Goal: Information Seeking & Learning: Find specific fact

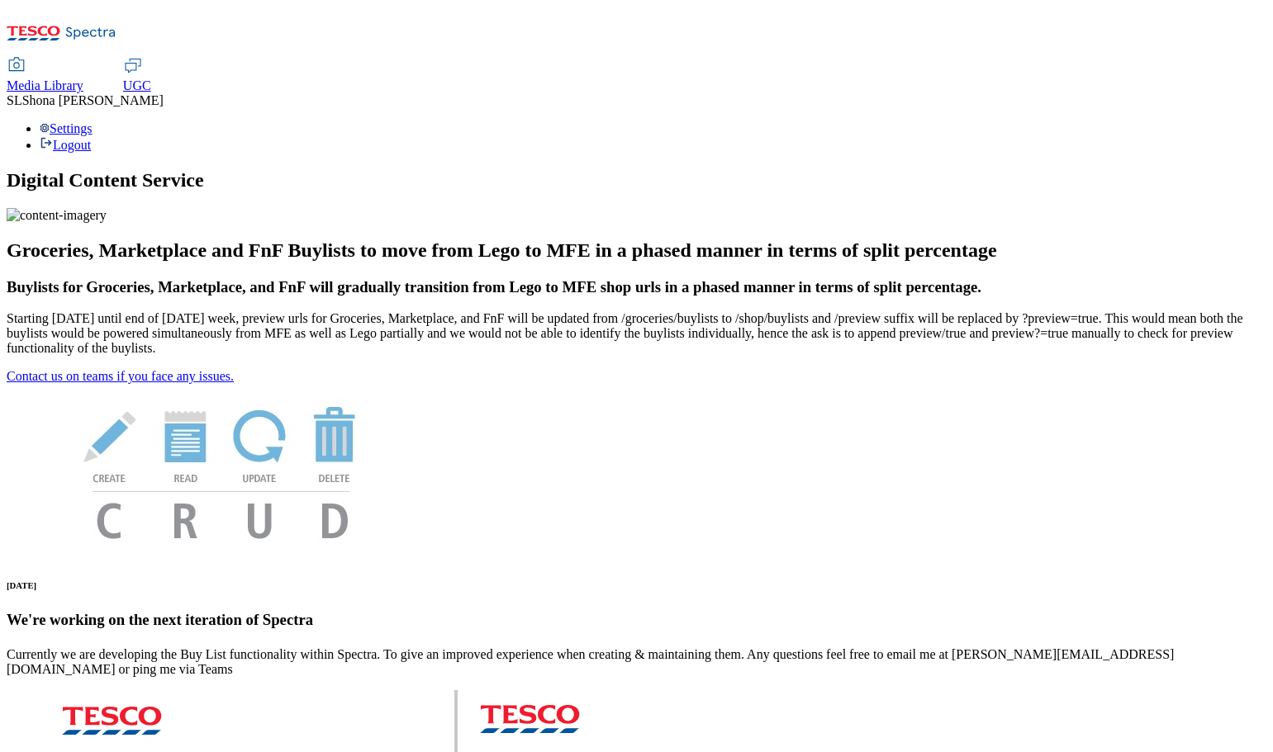
click at [151, 78] on span "UGC" at bounding box center [137, 85] width 28 height 14
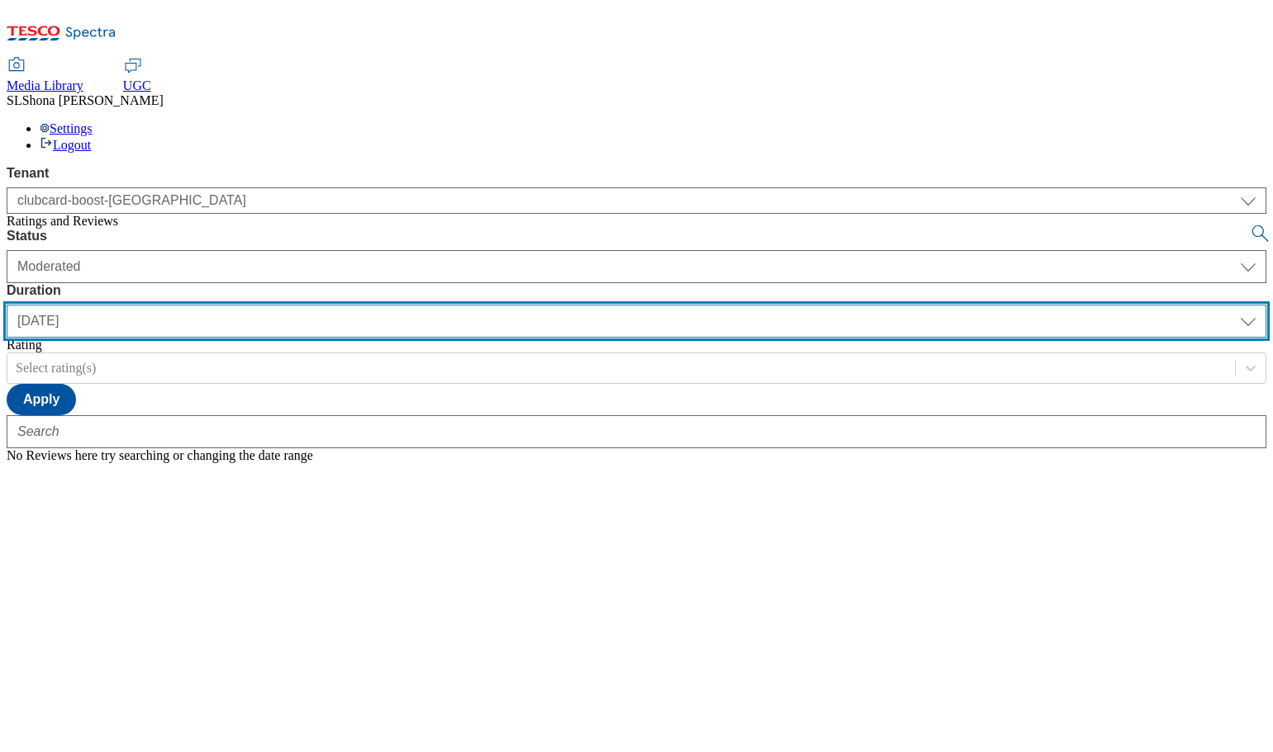
click at [531, 305] on select "yesterday last7days last30days All custom" at bounding box center [636, 321] width 1259 height 33
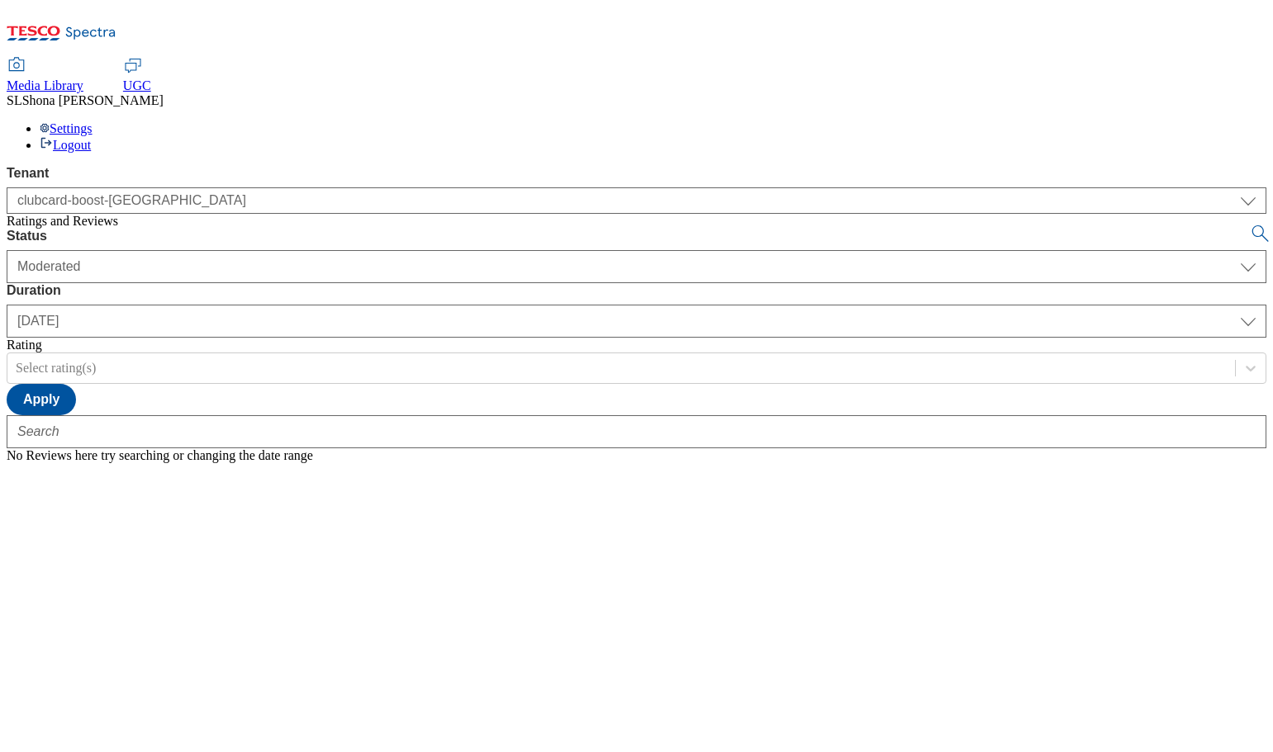
click at [623, 448] on div at bounding box center [636, 448] width 1259 height 0
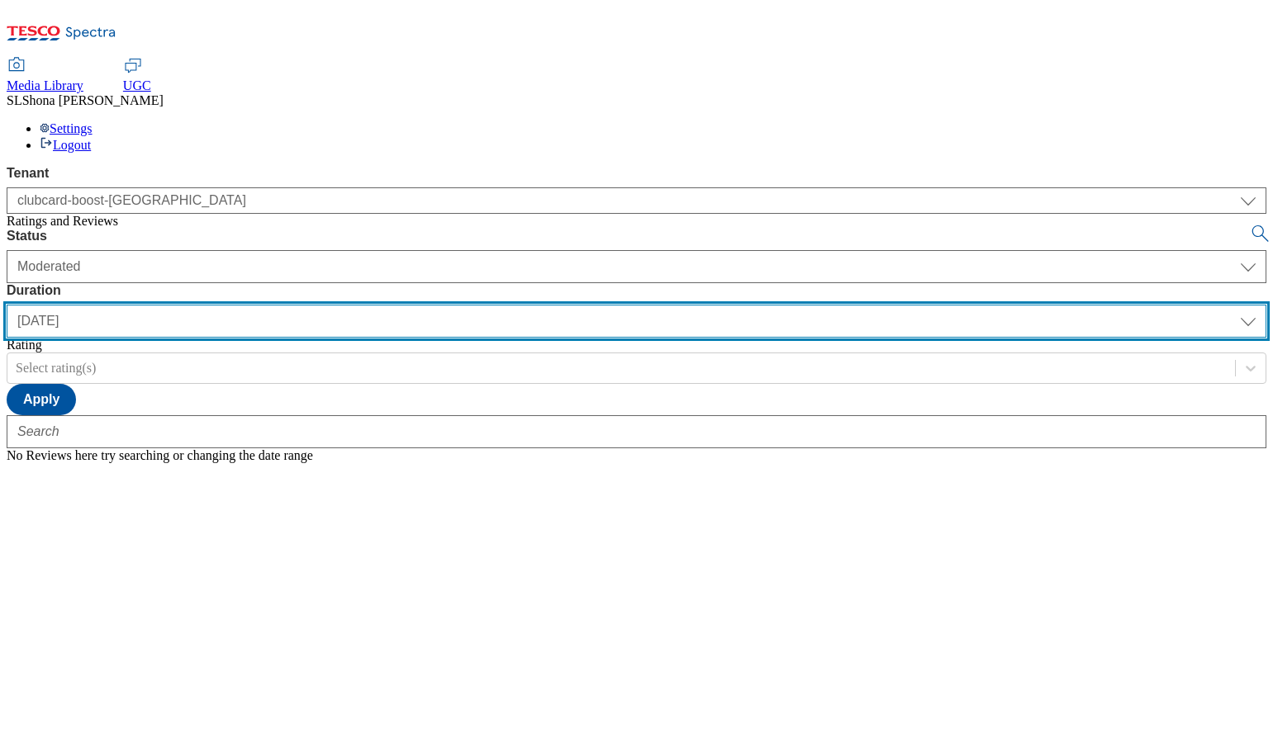
click at [523, 305] on select "yesterday last7days last30days All custom" at bounding box center [636, 321] width 1259 height 33
select select "All"
click at [390, 305] on select "yesterday last7days last30days All custom" at bounding box center [636, 321] width 1259 height 33
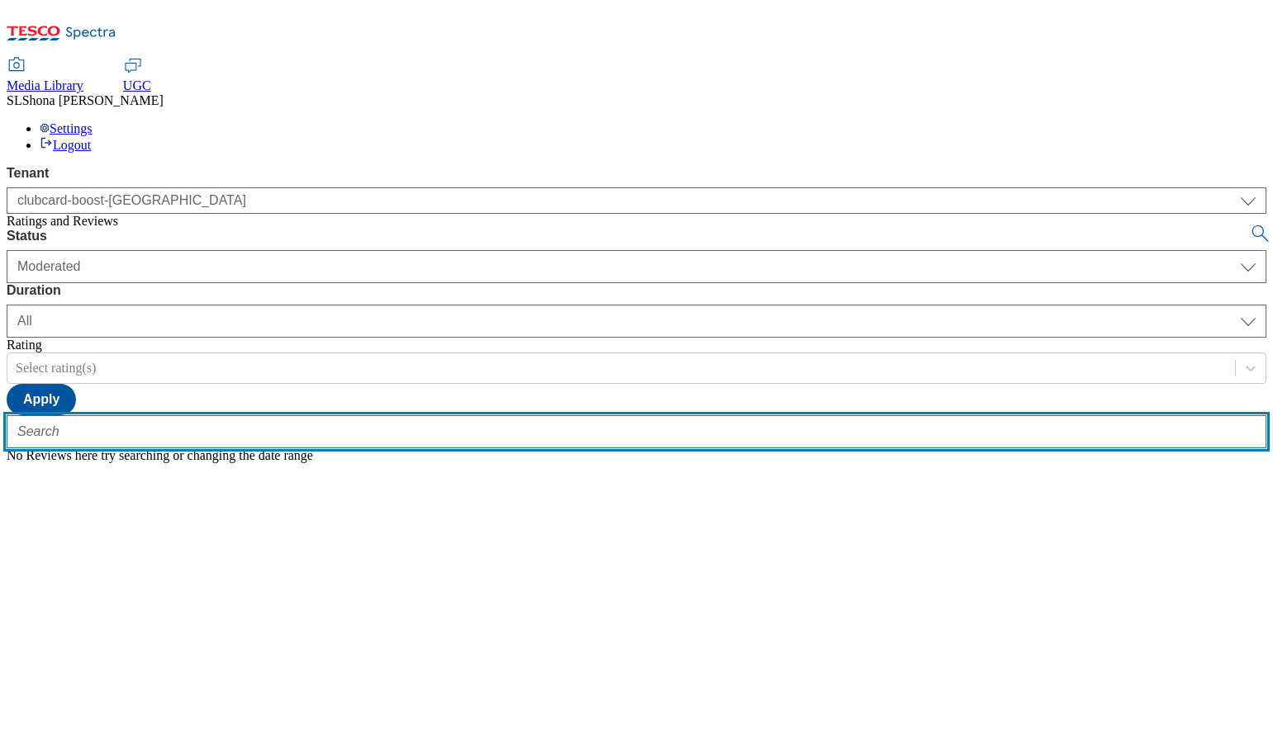
click at [357, 415] on input "text" at bounding box center [636, 431] width 1259 height 33
paste input "trn:tesco:ugc:rnr:uuid:84cc83ca-8478-4ef3-9f94-9a0dd3f56fd5"
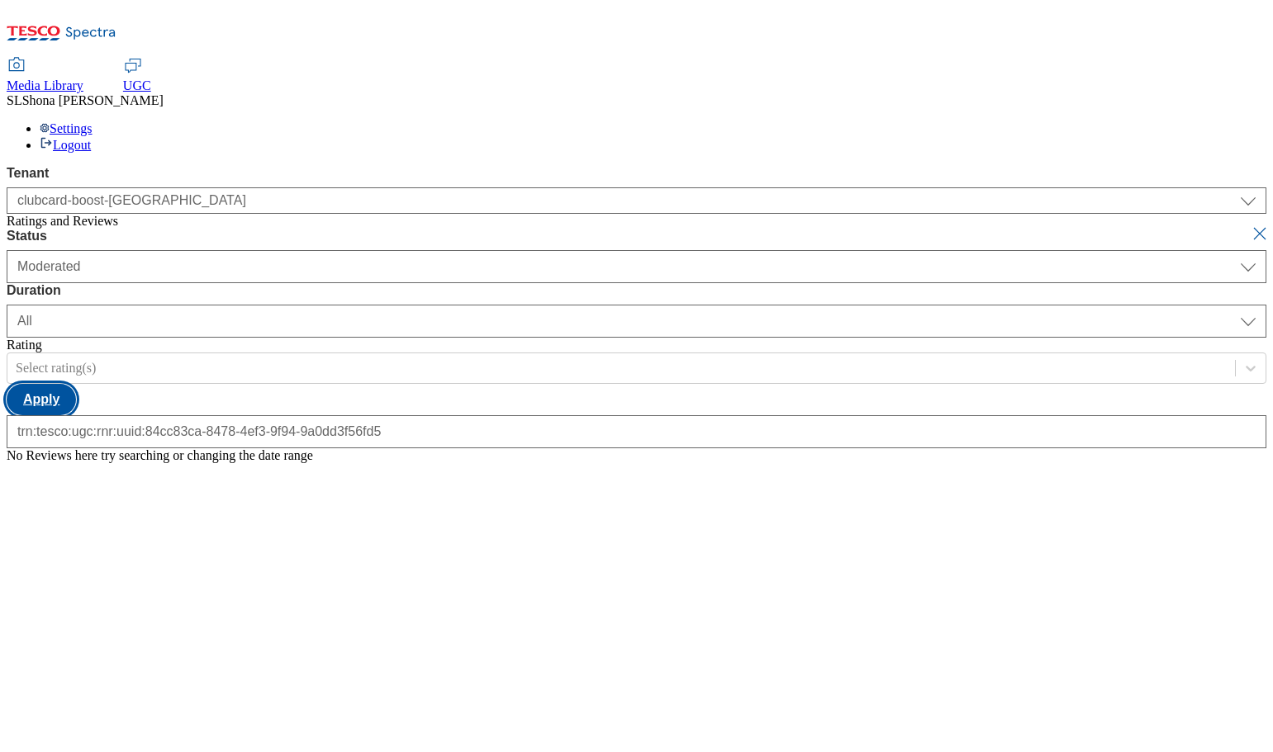
click at [76, 384] on button "Apply" at bounding box center [41, 399] width 69 height 31
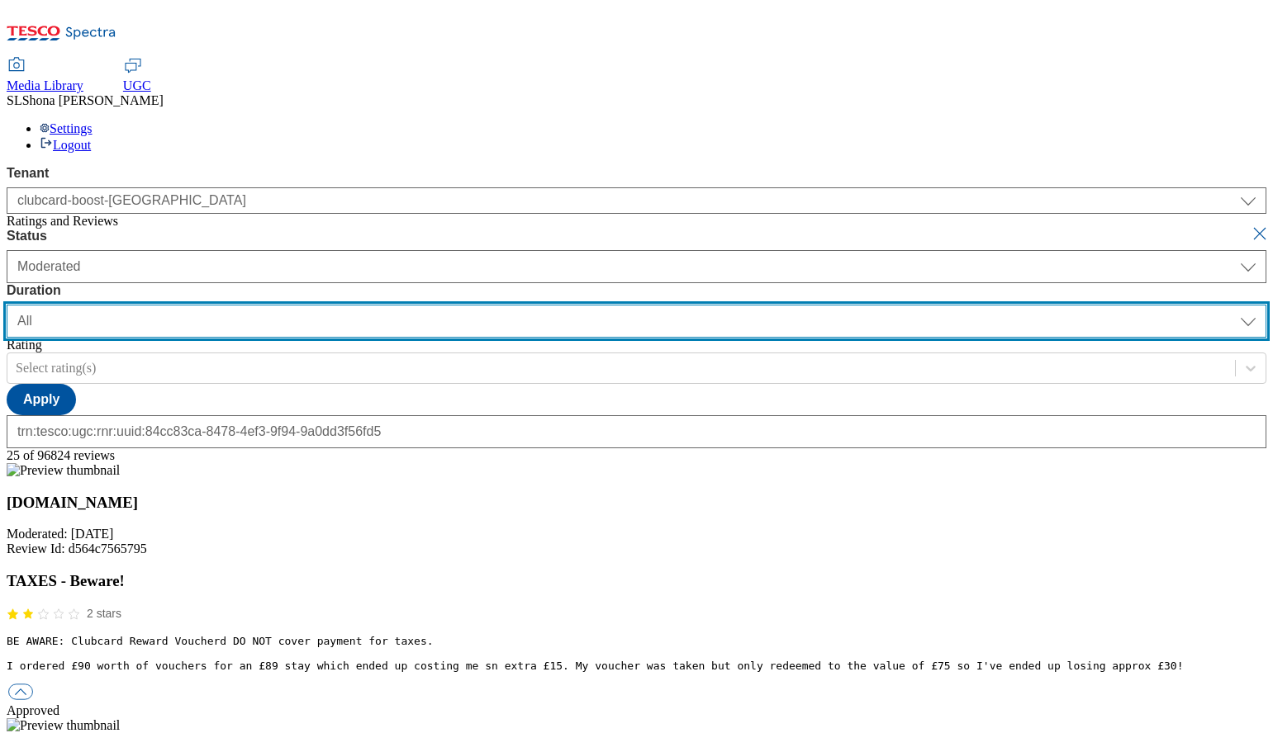
click at [526, 305] on select "yesterday last7days last30days All custom" at bounding box center [636, 321] width 1259 height 33
click at [390, 305] on select "yesterday last7days last30days All custom" at bounding box center [636, 321] width 1259 height 33
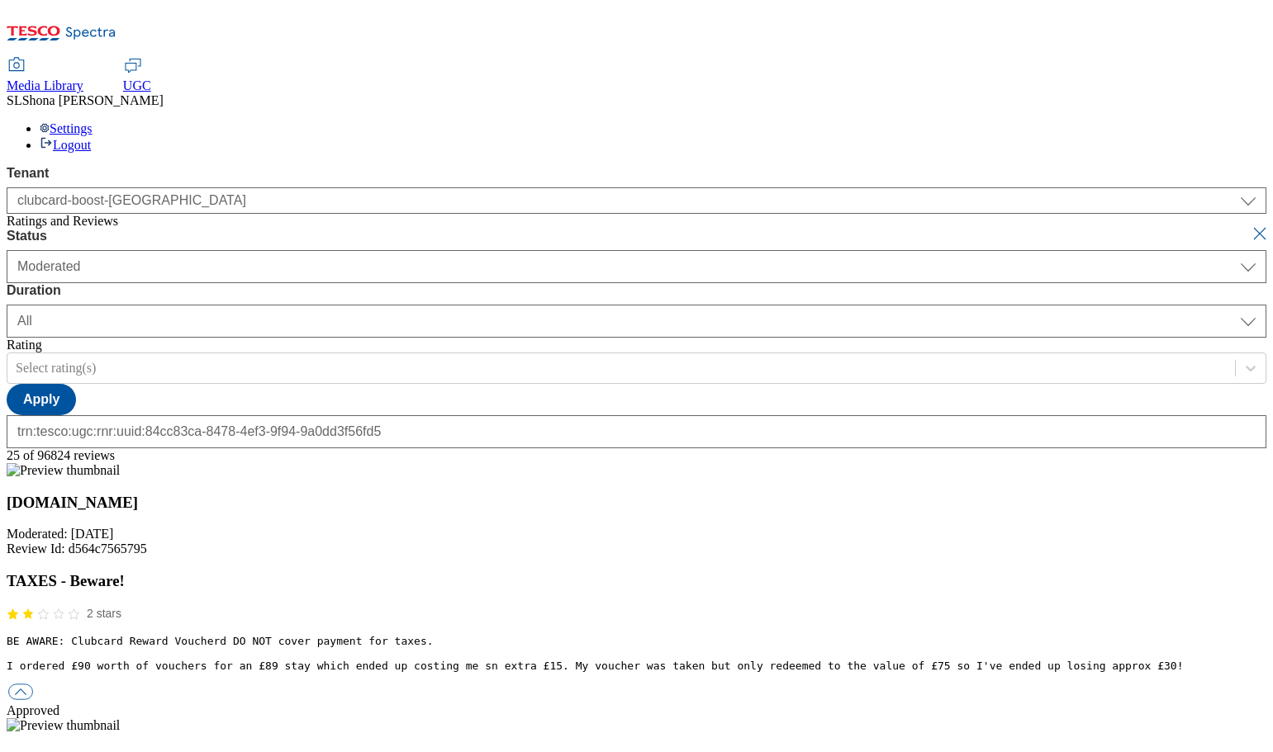
click at [151, 78] on span "UGC" at bounding box center [137, 85] width 28 height 14
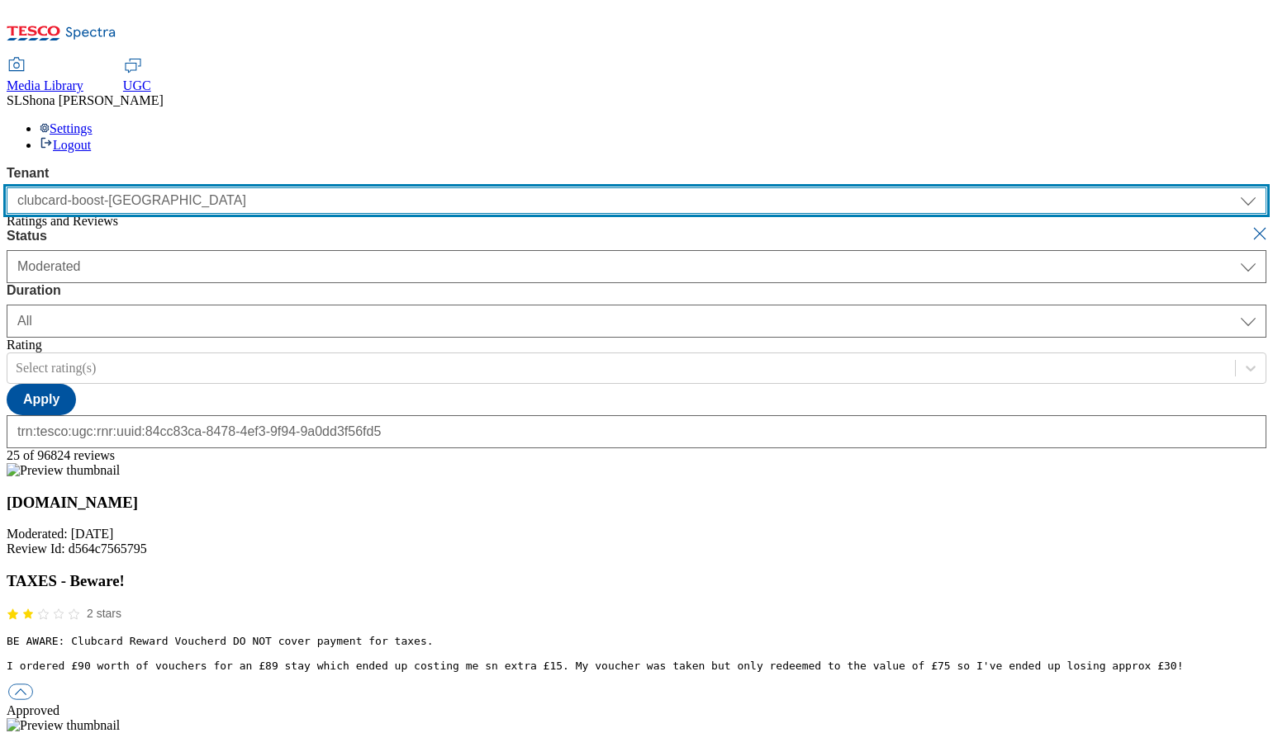
click at [187, 187] on select "clubcard-boost-uk" at bounding box center [636, 200] width 1259 height 26
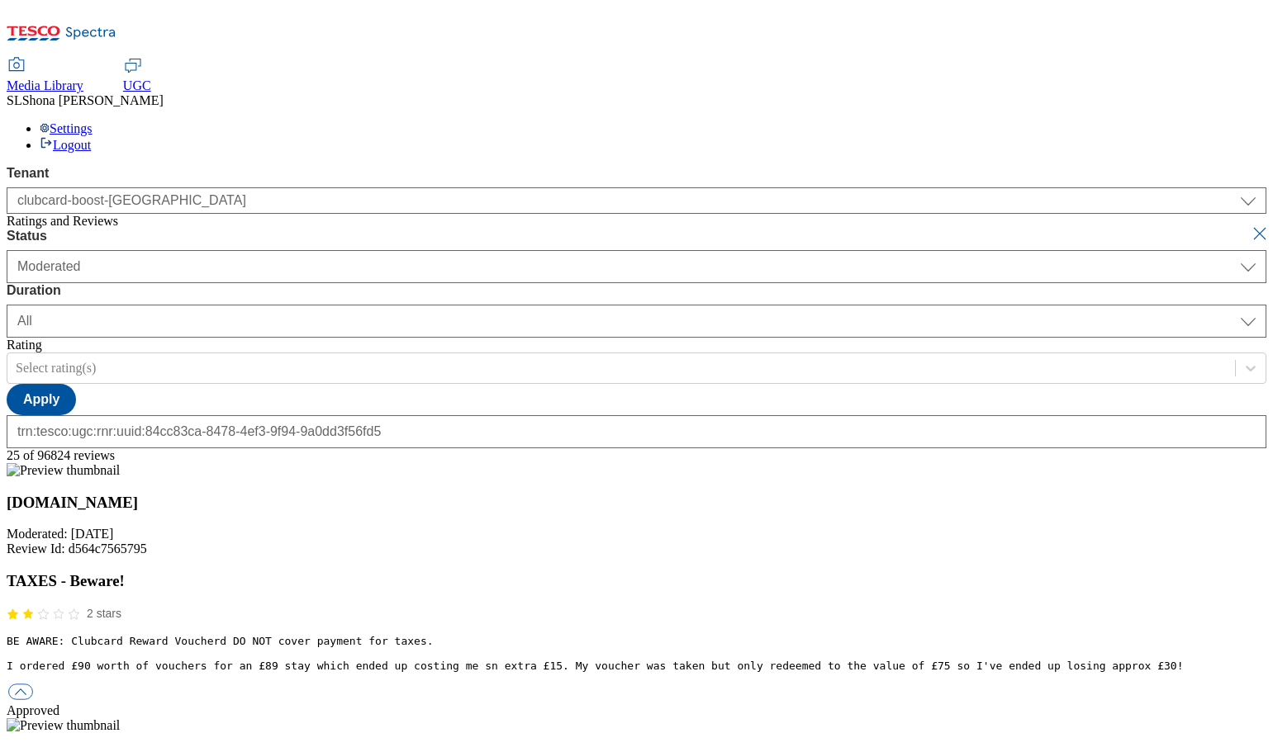
drag, startPoint x: 121, startPoint y: 263, endPoint x: 206, endPoint y: 261, distance: 85.1
click at [130, 229] on div "Tenant clubcard-boost-uk clubcard-boost-uk Ratings and Reviews" at bounding box center [636, 197] width 1259 height 63
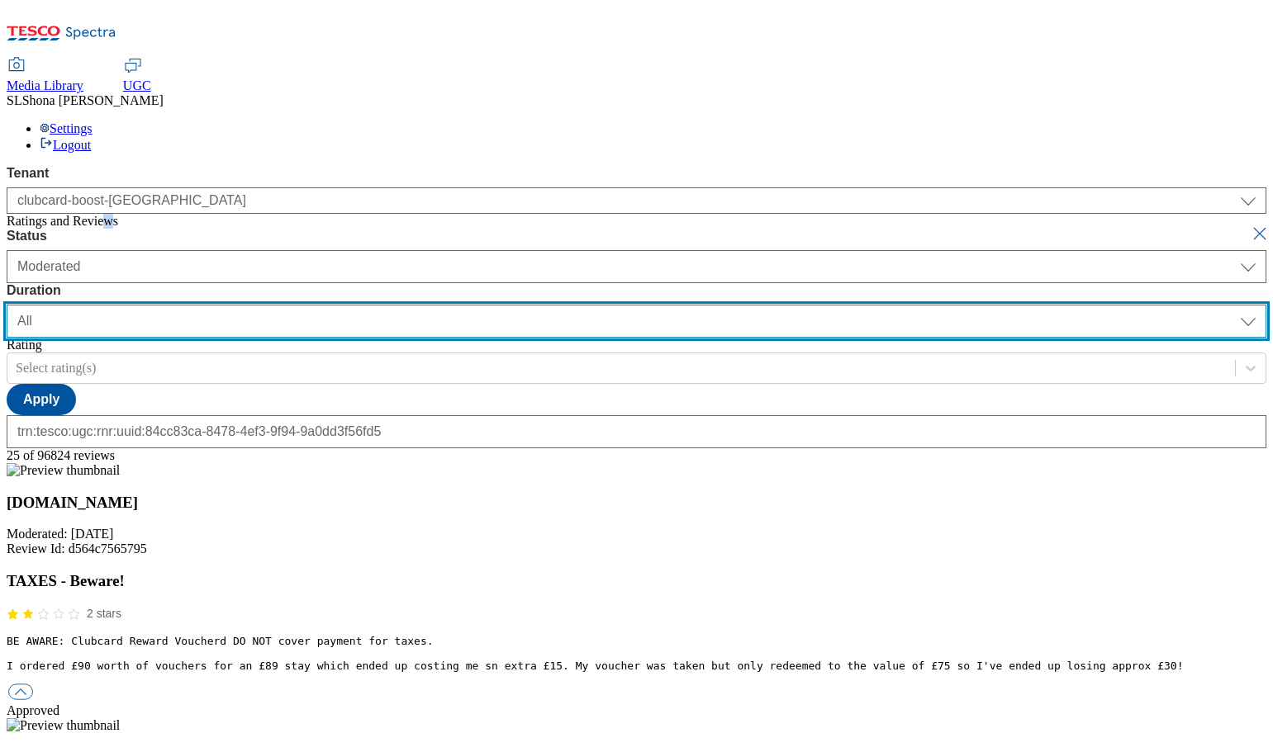
click at [529, 305] on select "yesterday last7days last30days All custom" at bounding box center [636, 321] width 1259 height 33
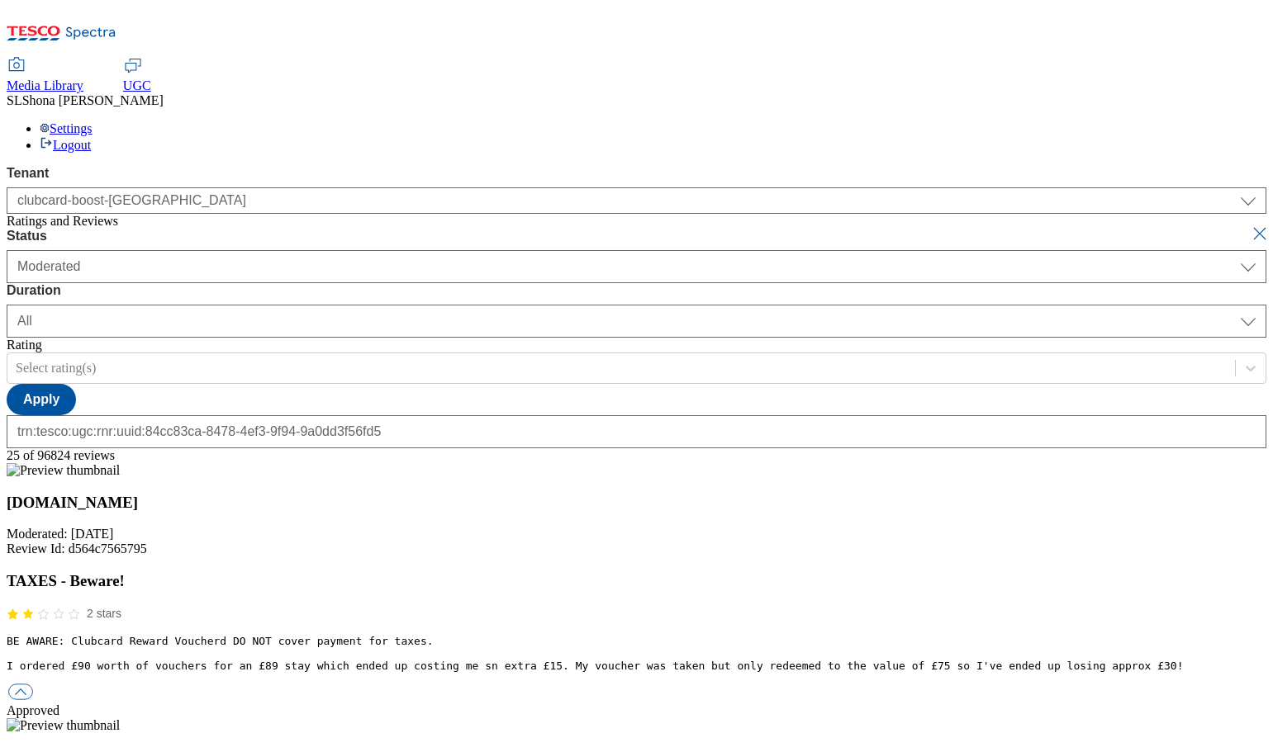
click at [588, 448] on div "25 of 96824 reviews" at bounding box center [636, 455] width 1259 height 15
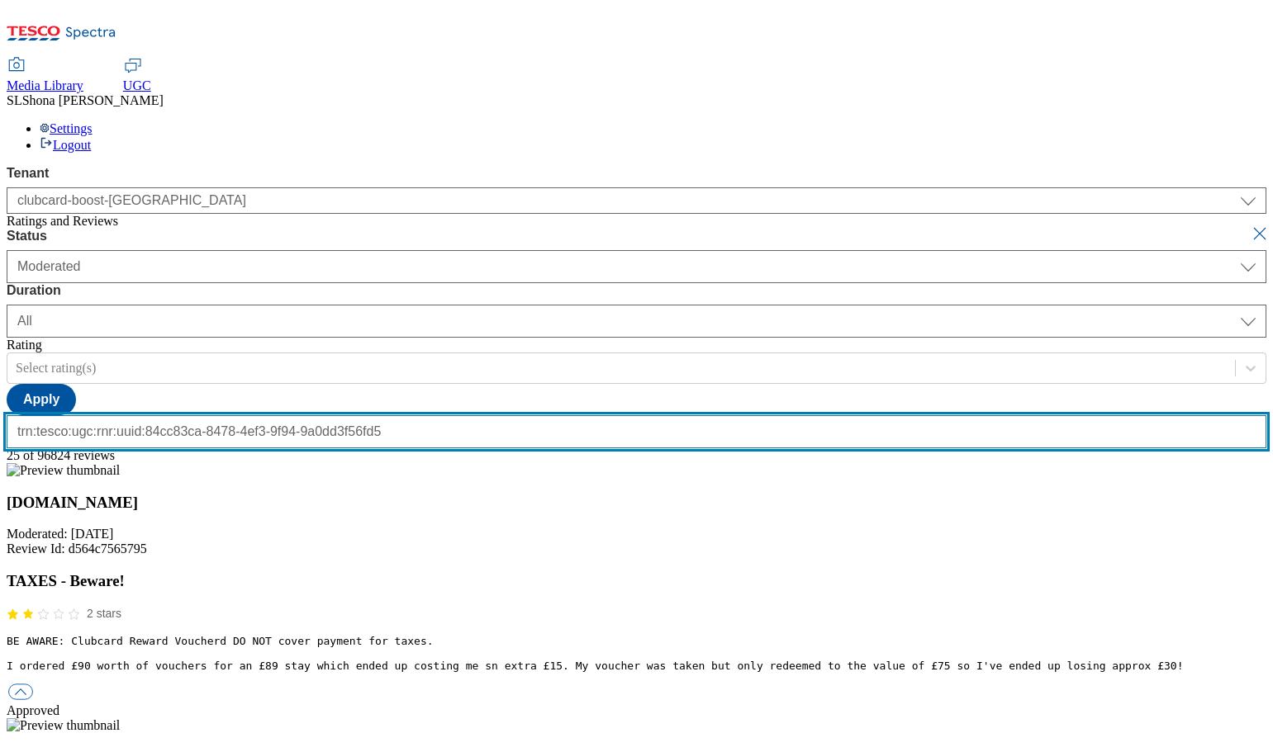
click at [252, 415] on input "trn:tesco:ugc:rnr:uuid:84cc83ca-8478-4ef3-9f94-9a0dd3f56fd5" at bounding box center [636, 431] width 1259 height 33
type input "tesco:ugc:rnr:uuid:84cc83ca-8478-4ef3-9f94-9a0dd3f56fd5"
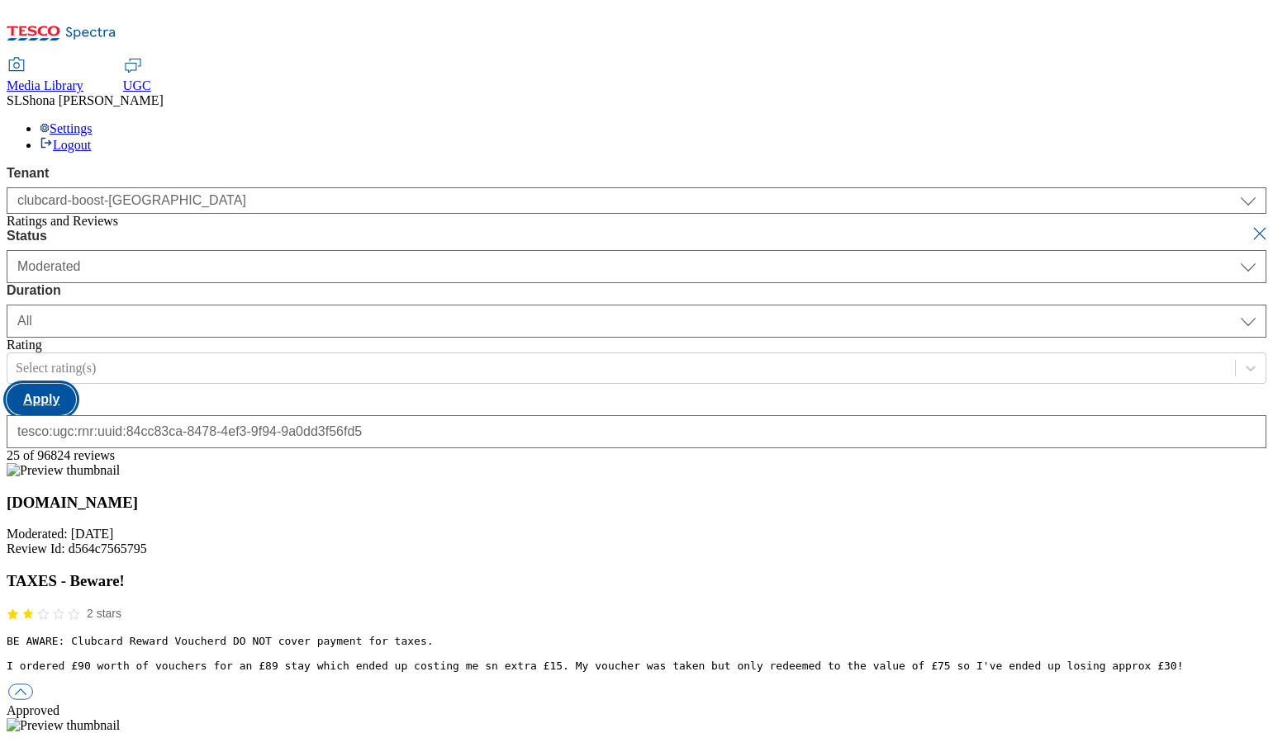
click at [76, 384] on button "Apply" at bounding box center [41, 399] width 69 height 31
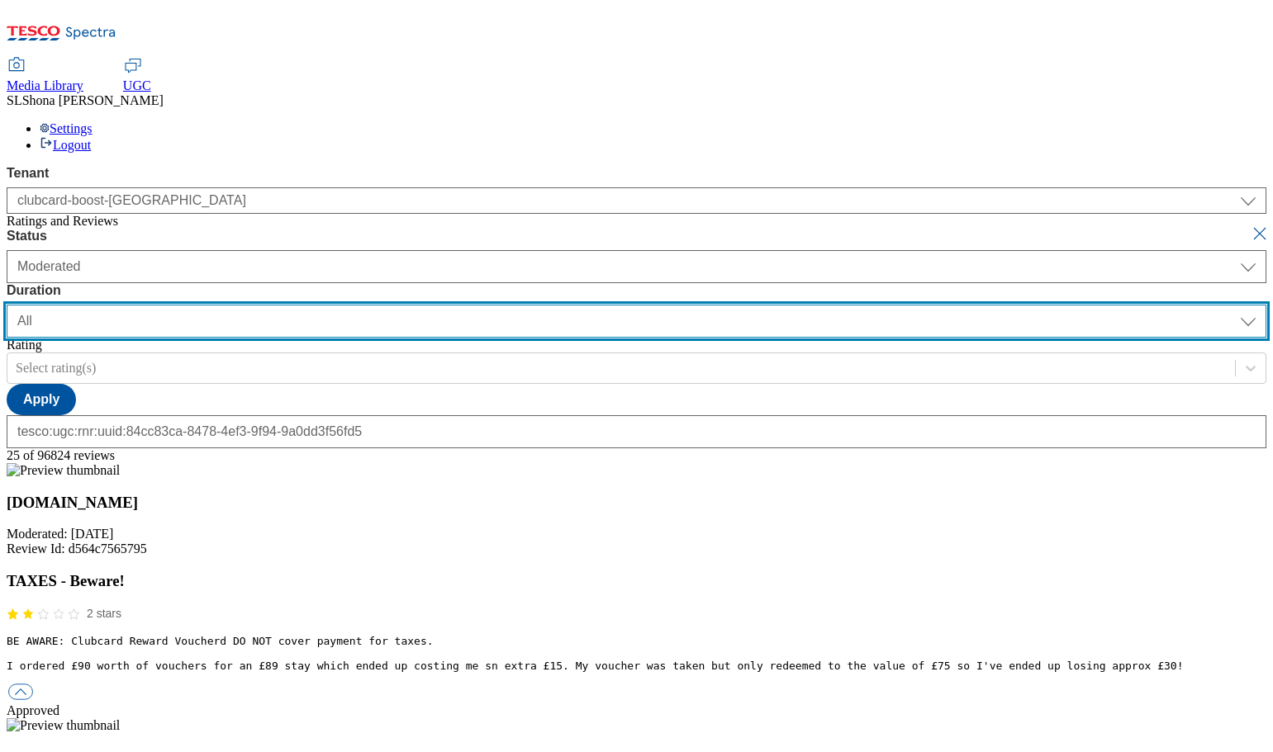
click at [527, 305] on select "yesterday last7days last30days All custom" at bounding box center [636, 321] width 1259 height 33
click at [390, 305] on select "yesterday last7days last30days All custom" at bounding box center [636, 321] width 1259 height 33
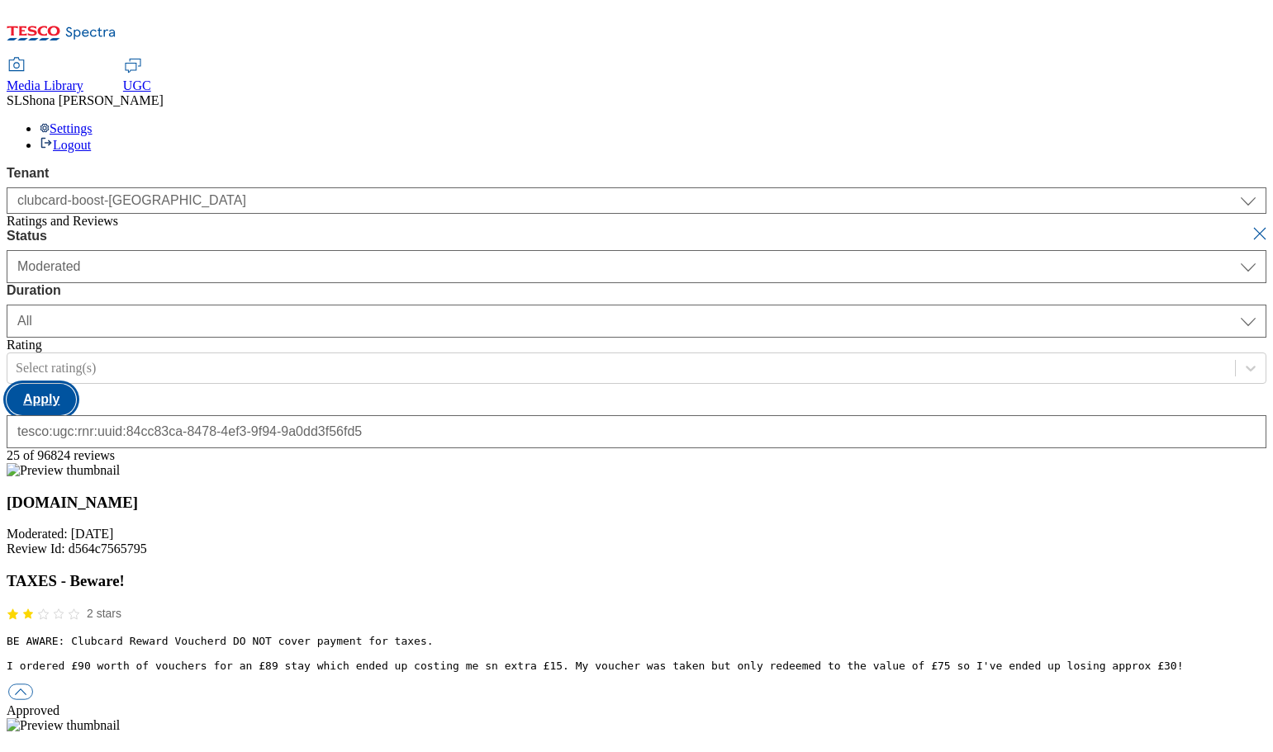
click at [76, 384] on button "Apply" at bounding box center [41, 399] width 69 height 31
click at [1249, 225] on button "submit" at bounding box center [1260, 233] width 23 height 17
select select "yesterday"
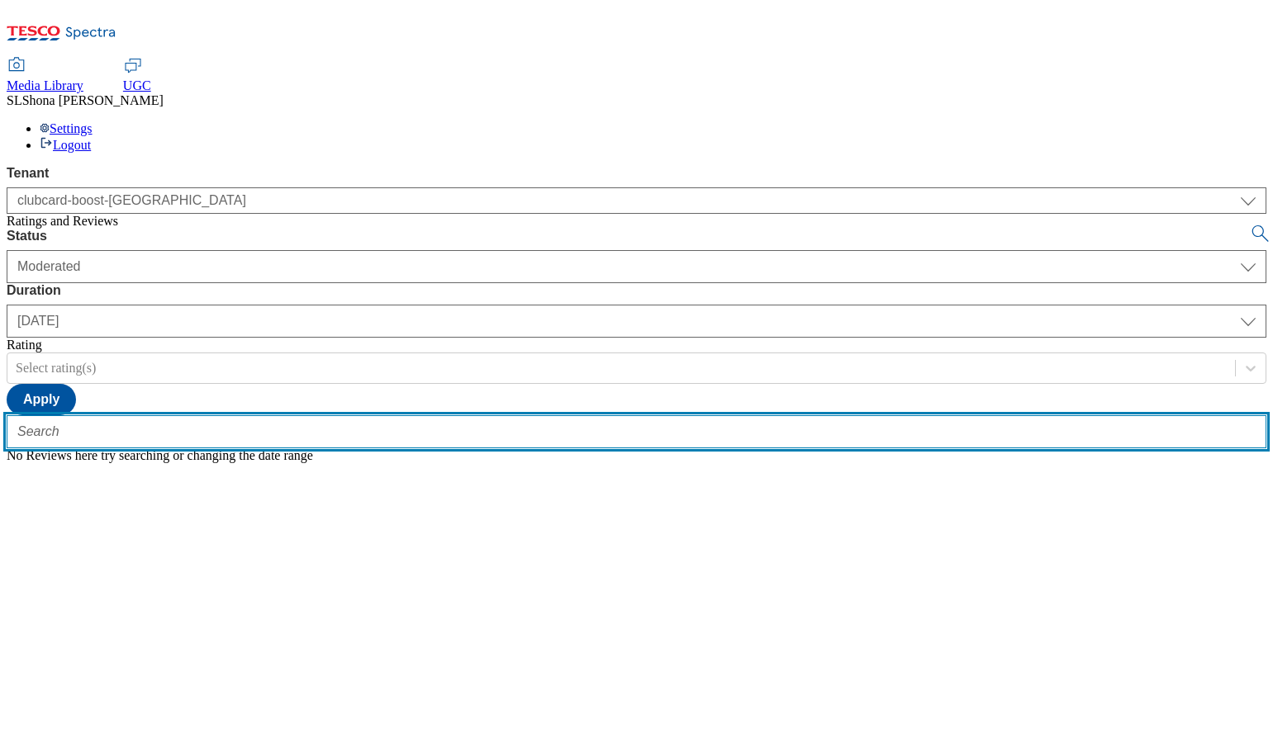
click at [328, 415] on input "text" at bounding box center [636, 431] width 1259 height 33
click at [362, 415] on input "text" at bounding box center [636, 431] width 1259 height 33
paste input "1a8d890e-3343-4195-b206-4876594c49de"
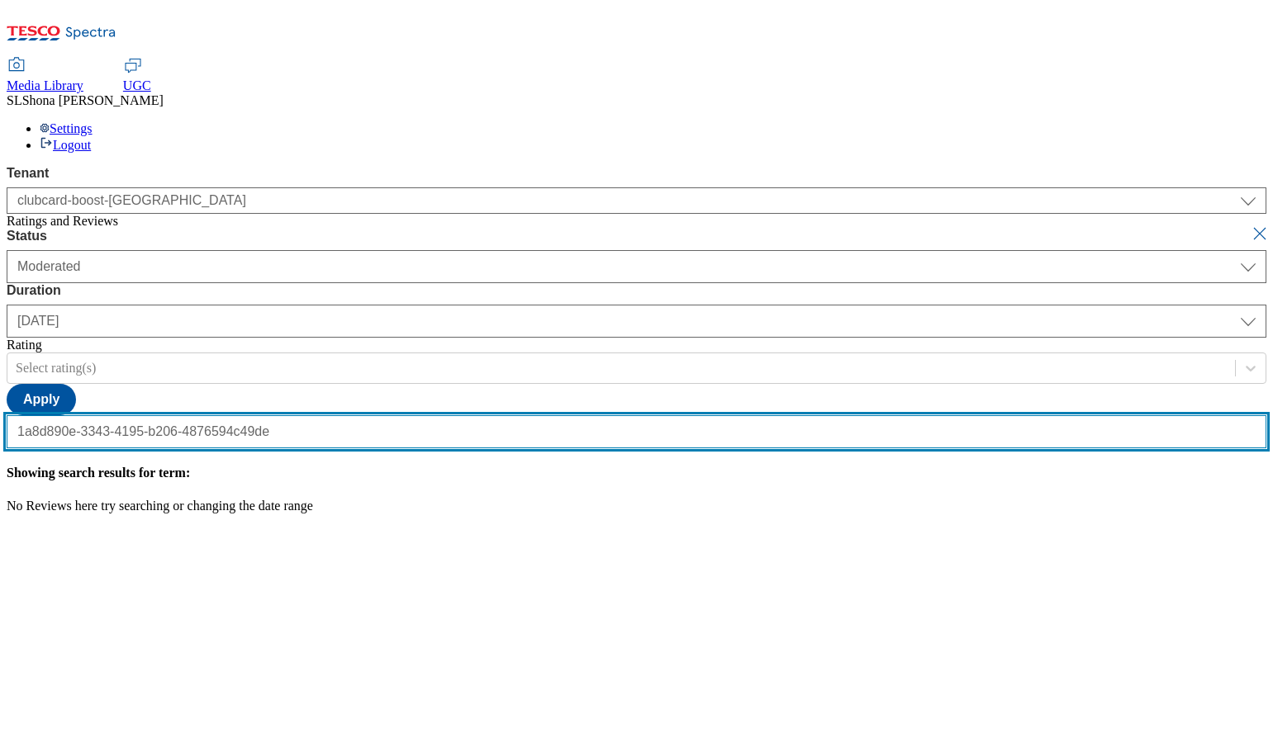
scroll to position [0, 33]
type input "1a8d890e-3343-4195-b206-4876594c49de"
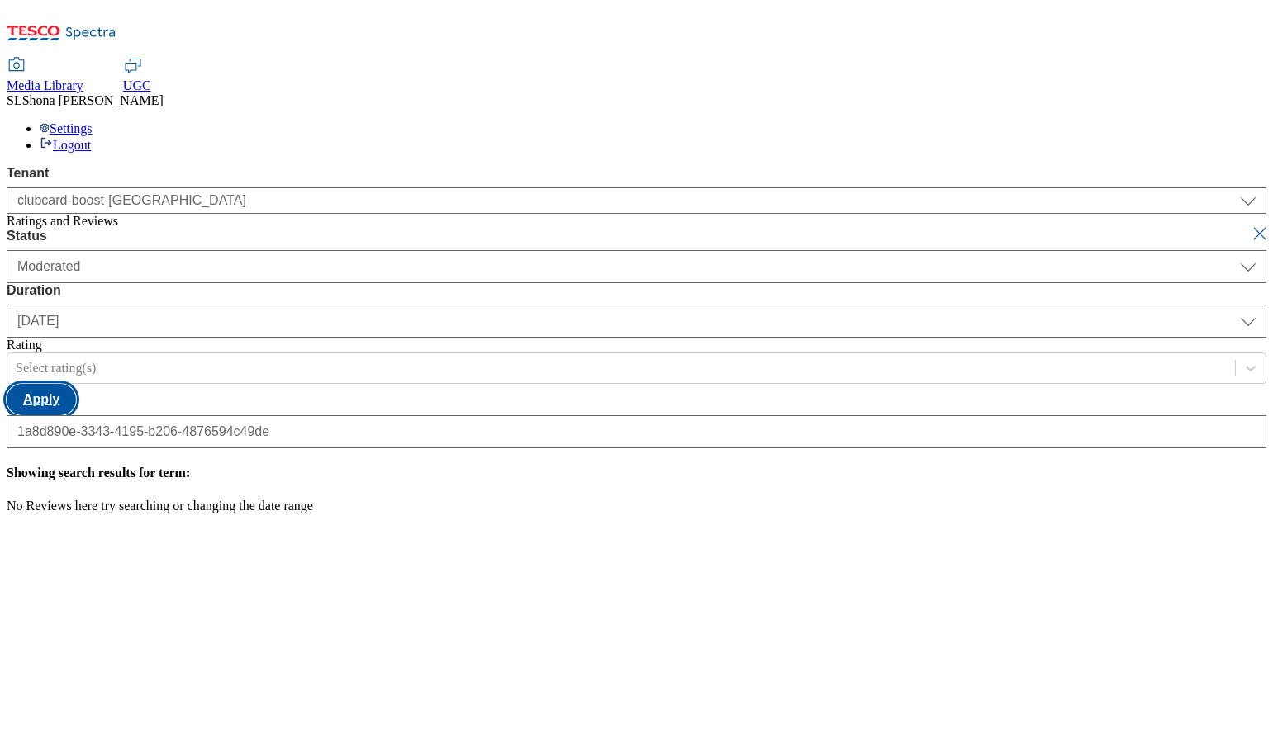
scroll to position [0, 0]
click at [76, 384] on button "Apply" at bounding box center [41, 399] width 69 height 31
click at [1249, 225] on button "submit" at bounding box center [1260, 233] width 23 height 17
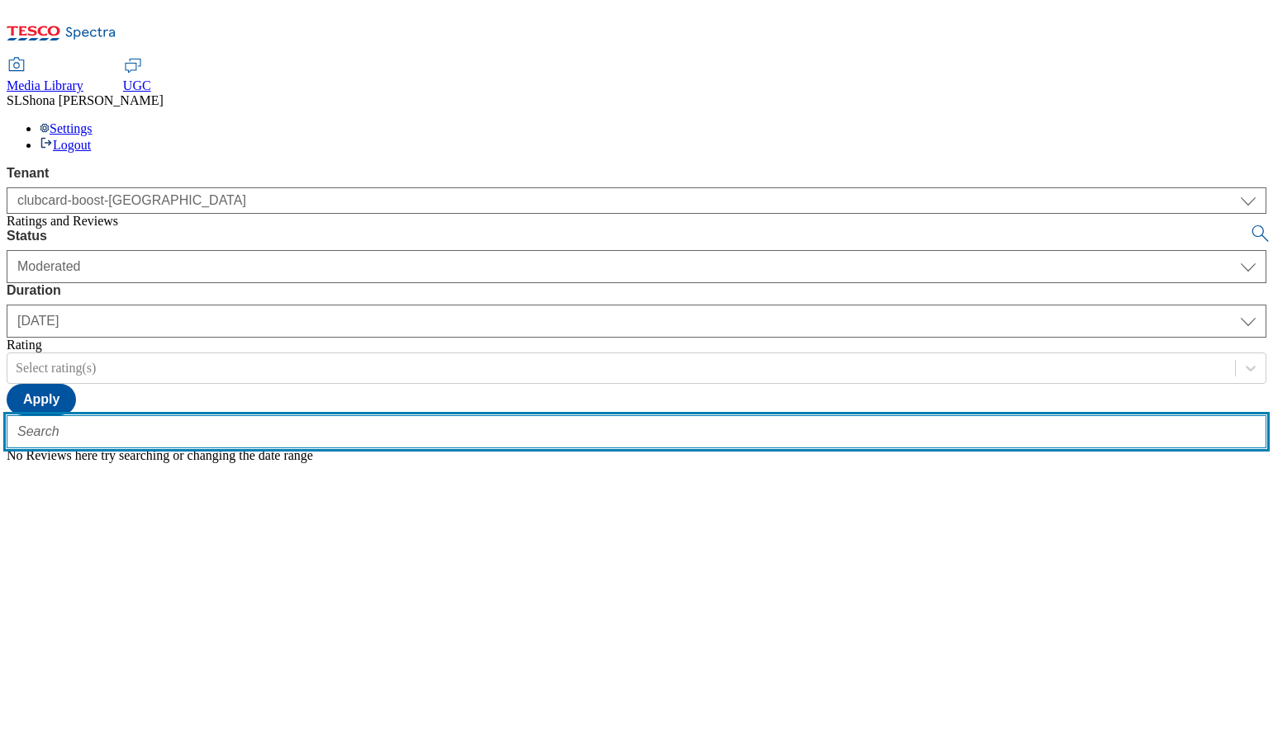
click at [374, 415] on input "text" at bounding box center [636, 431] width 1259 height 33
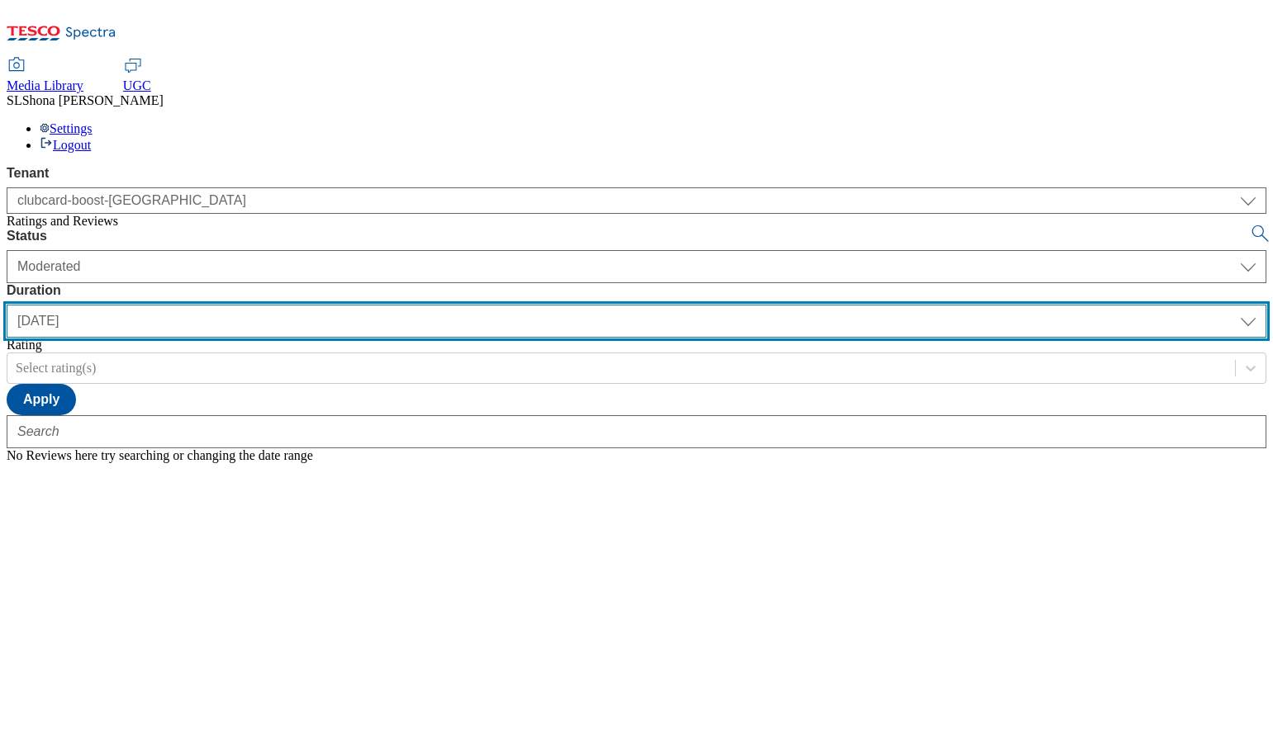
click at [536, 305] on select "yesterday last7days last30days All custom" at bounding box center [636, 321] width 1259 height 33
select select "All"
click at [390, 305] on select "yesterday last7days last30days All custom" at bounding box center [636, 321] width 1259 height 33
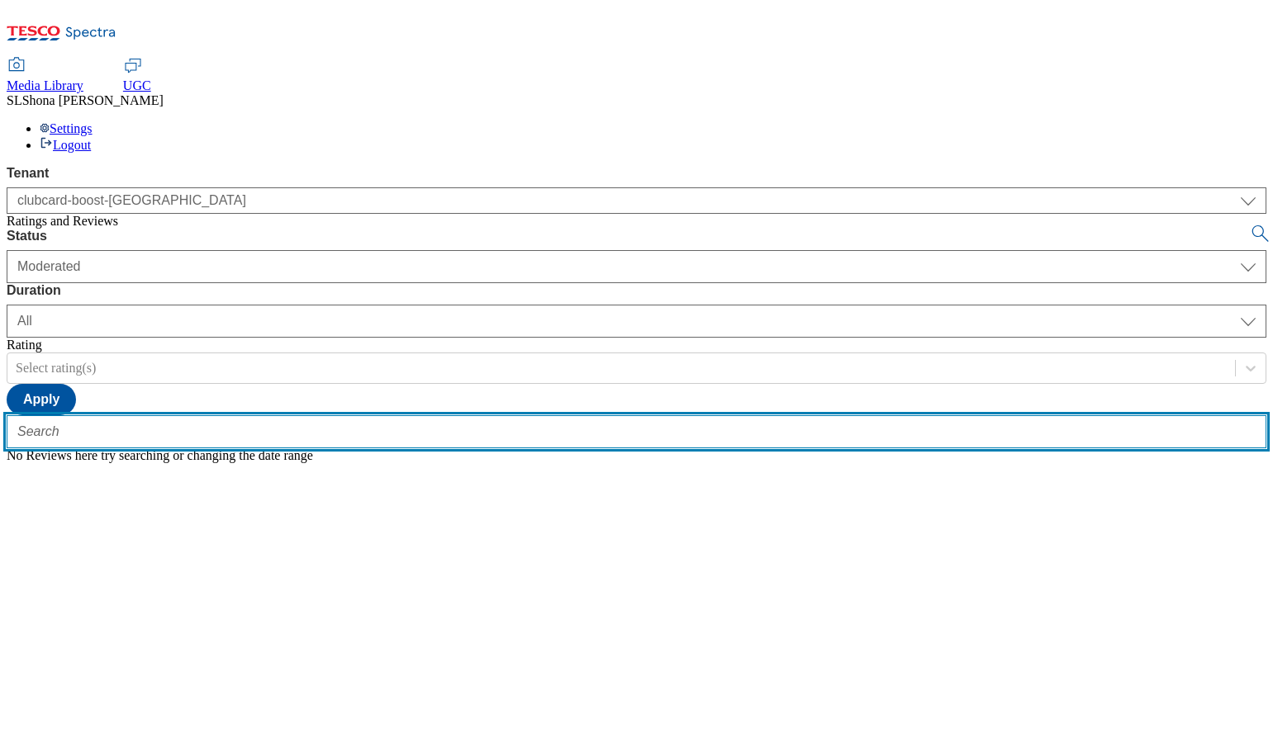
click at [339, 415] on input "text" at bounding box center [636, 431] width 1259 height 33
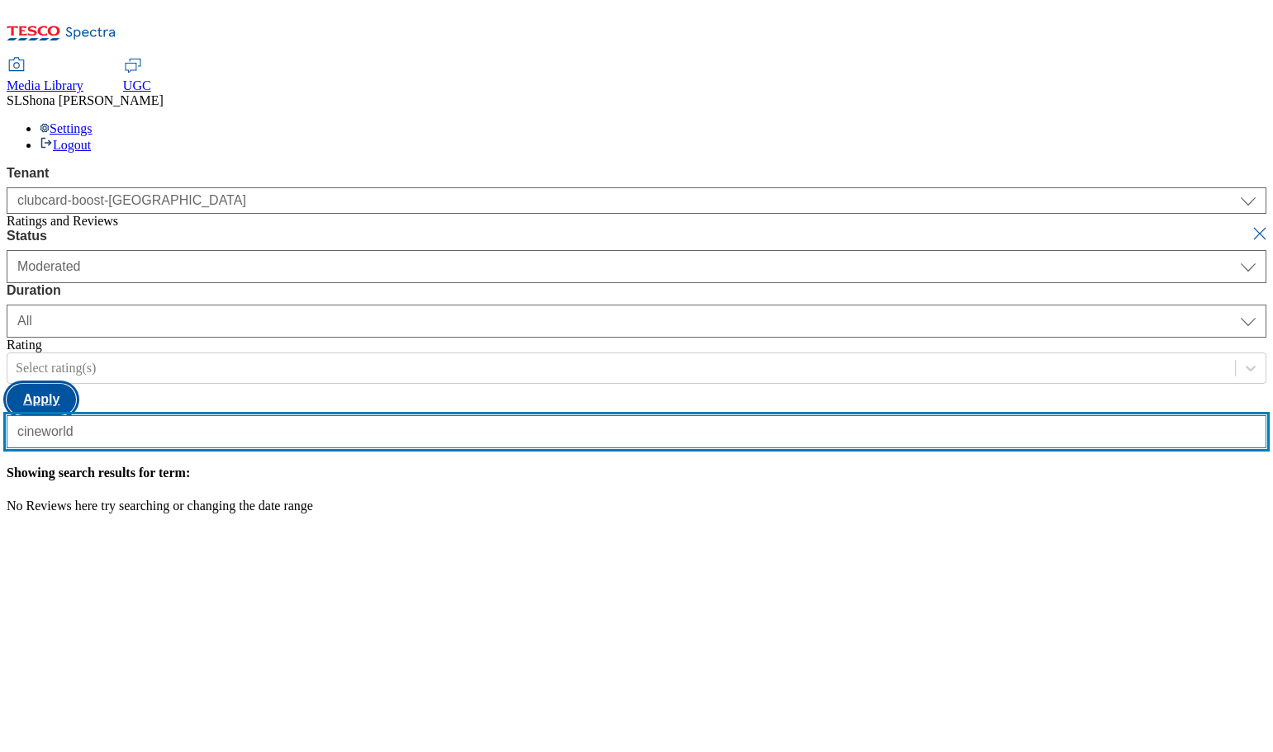
type input "cineworld"
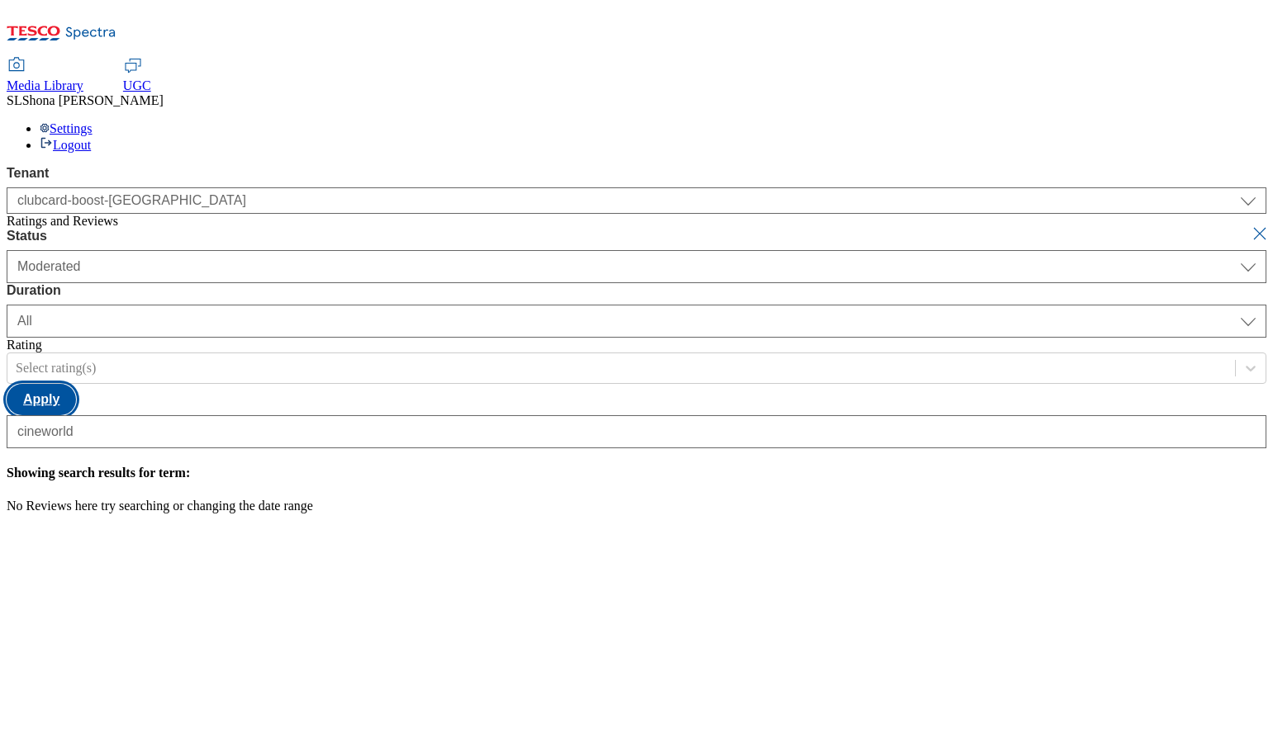
click at [76, 384] on button "Apply" at bounding box center [41, 399] width 69 height 31
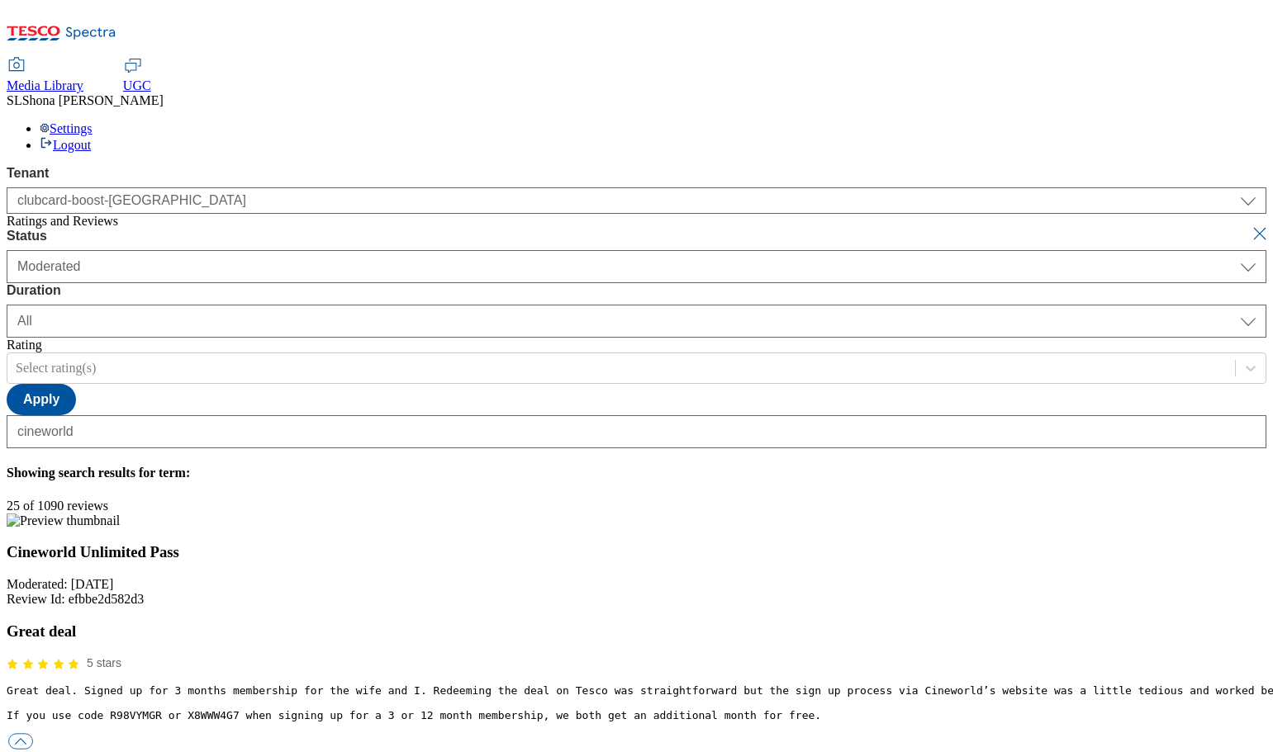
click at [1249, 225] on button "submit" at bounding box center [1260, 233] width 23 height 17
select select "yesterday"
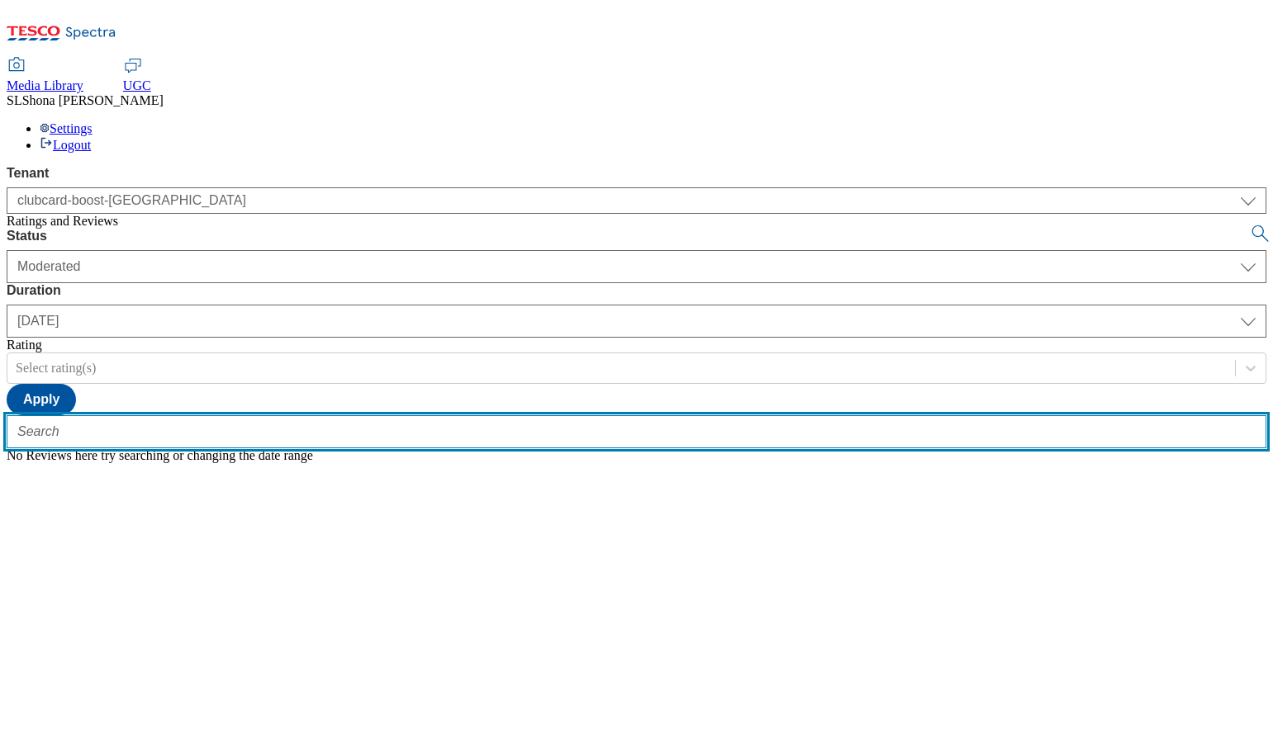
click at [343, 415] on input "text" at bounding box center [636, 431] width 1259 height 33
paste input "Expensive night out!"
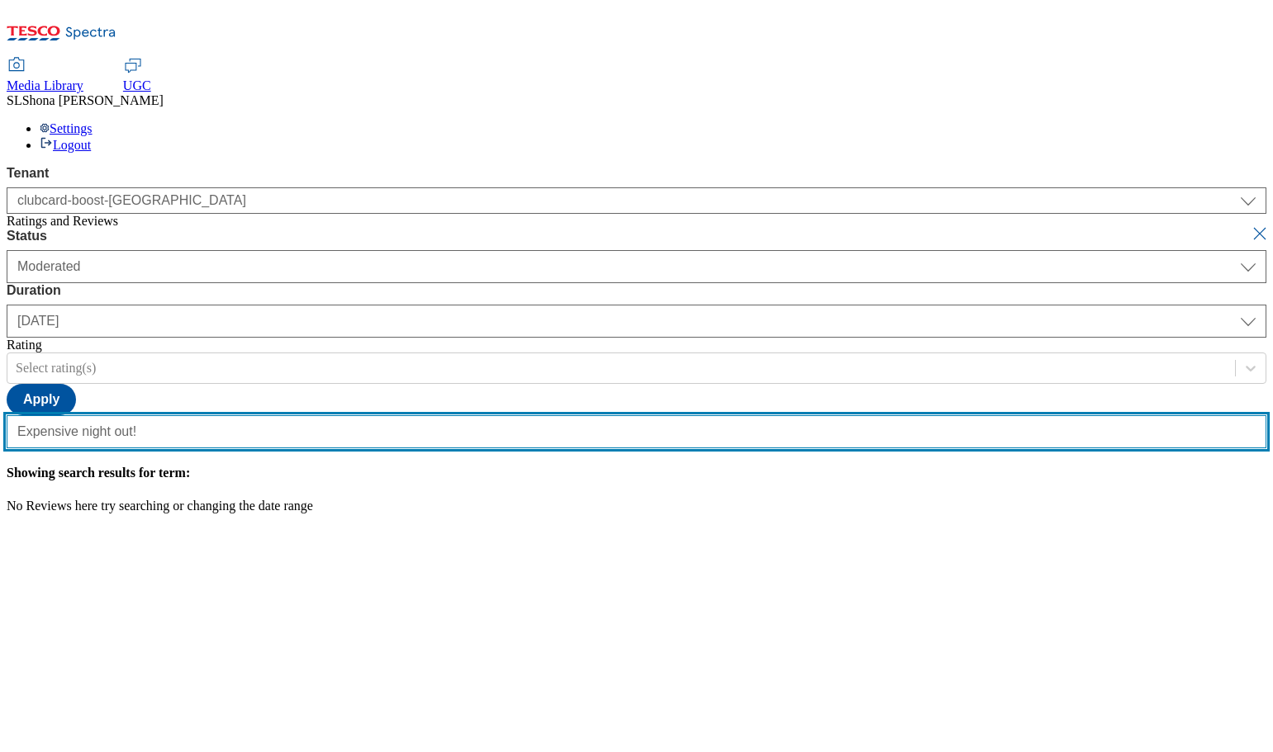
type input "Expensive night out!"
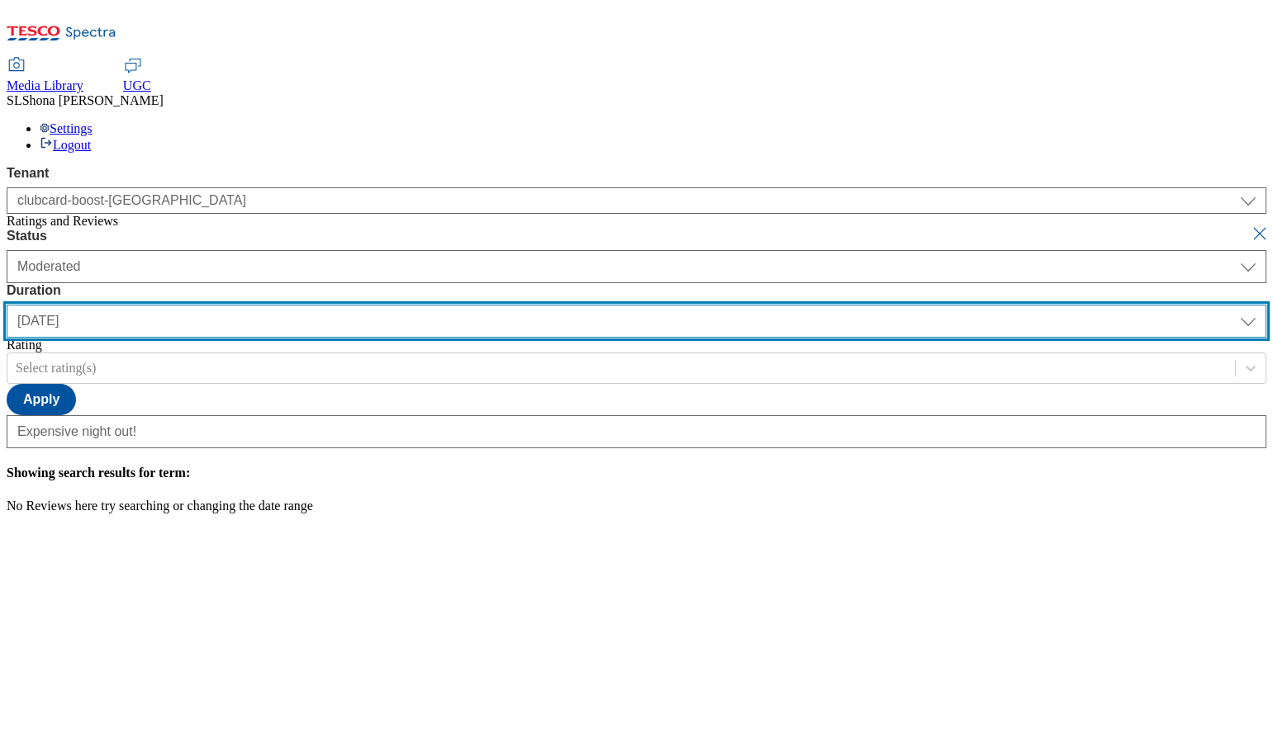
click at [532, 305] on select "yesterday last7days last30days All custom" at bounding box center [636, 321] width 1259 height 33
click at [390, 305] on select "yesterday last7days last30days All custom" at bounding box center [636, 321] width 1259 height 33
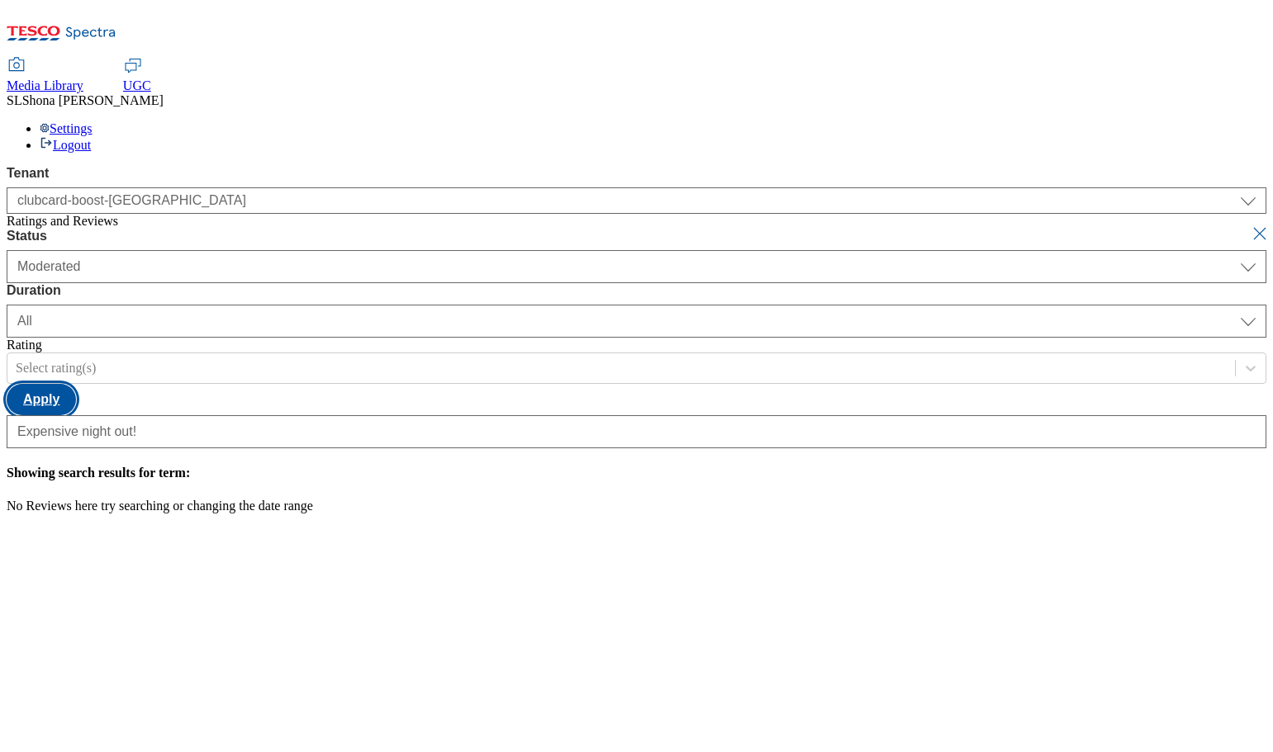
click at [76, 384] on button "Apply" at bounding box center [41, 399] width 69 height 31
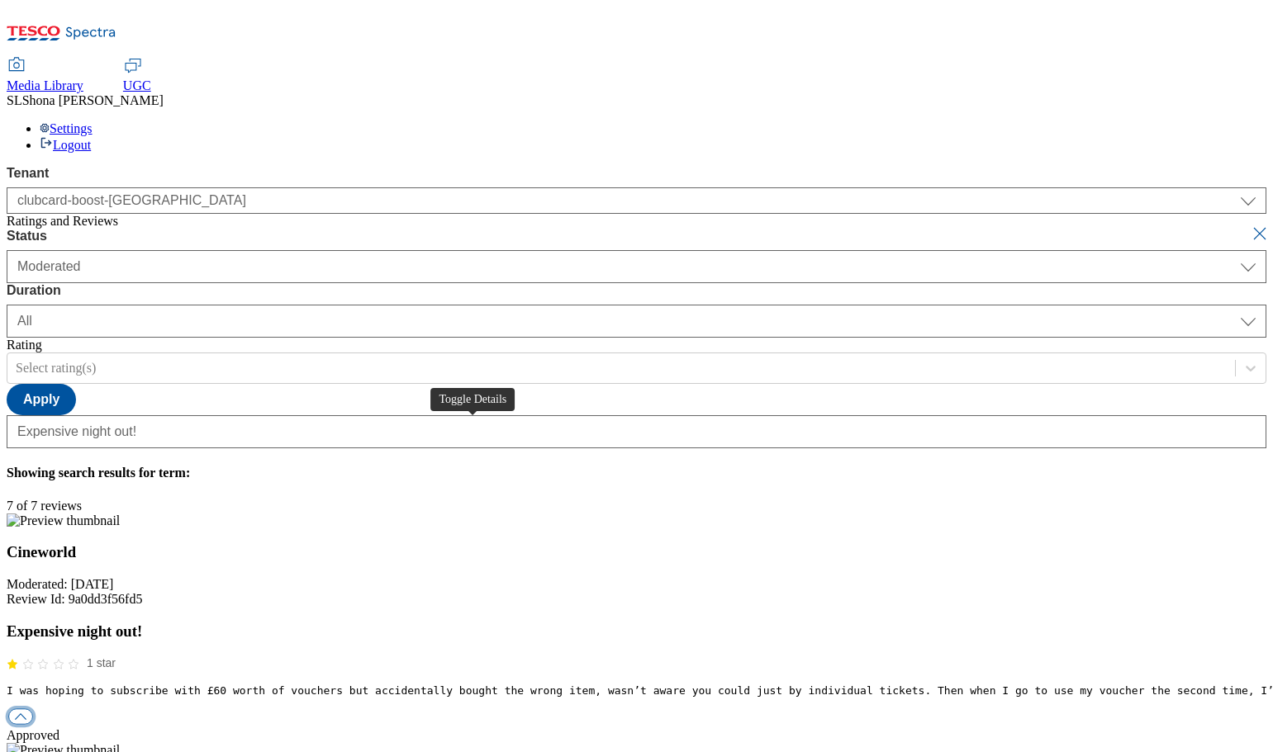
click at [33, 709] on button "button" at bounding box center [20, 717] width 25 height 16
click at [1249, 225] on button "submit" at bounding box center [1260, 233] width 23 height 17
select select "yesterday"
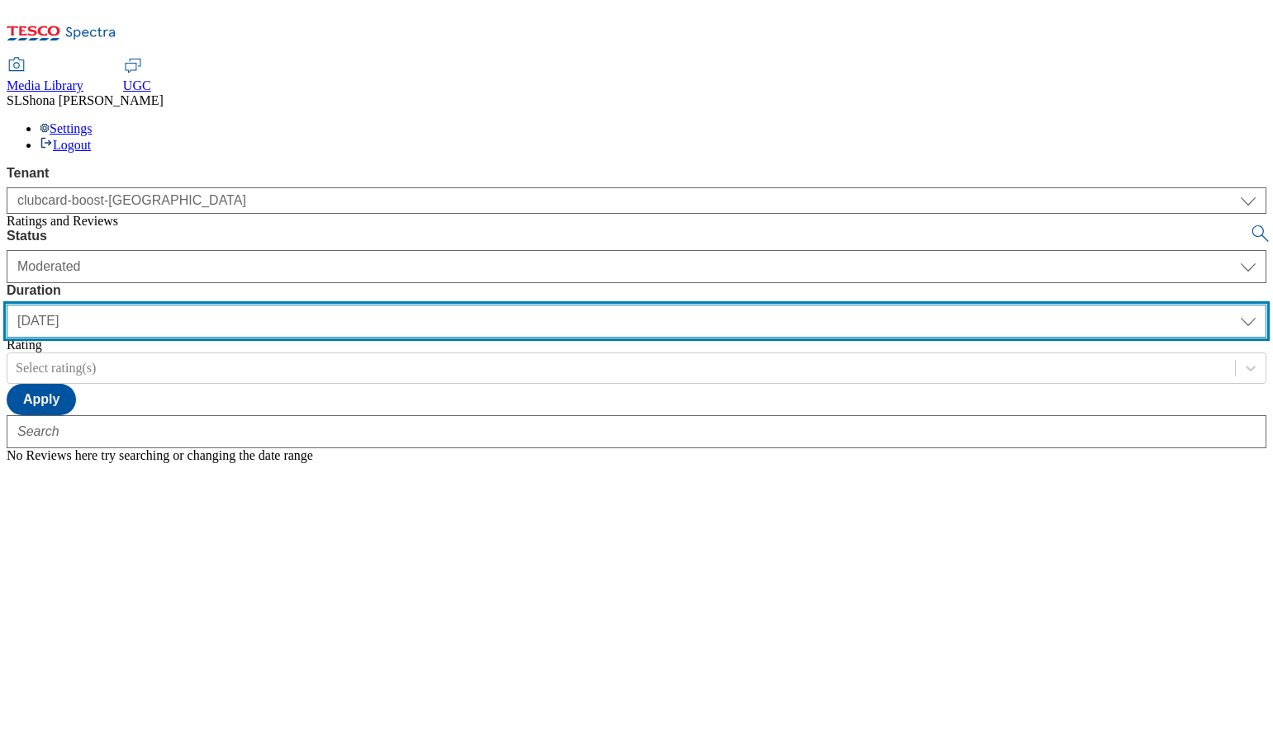
drag, startPoint x: 526, startPoint y: 107, endPoint x: 522, endPoint y: 119, distance: 12.3
click at [528, 305] on select "yesterday last7days last30days All custom" at bounding box center [636, 321] width 1259 height 33
select select "All"
click at [390, 305] on select "yesterday last7days last30days All custom" at bounding box center [636, 321] width 1259 height 33
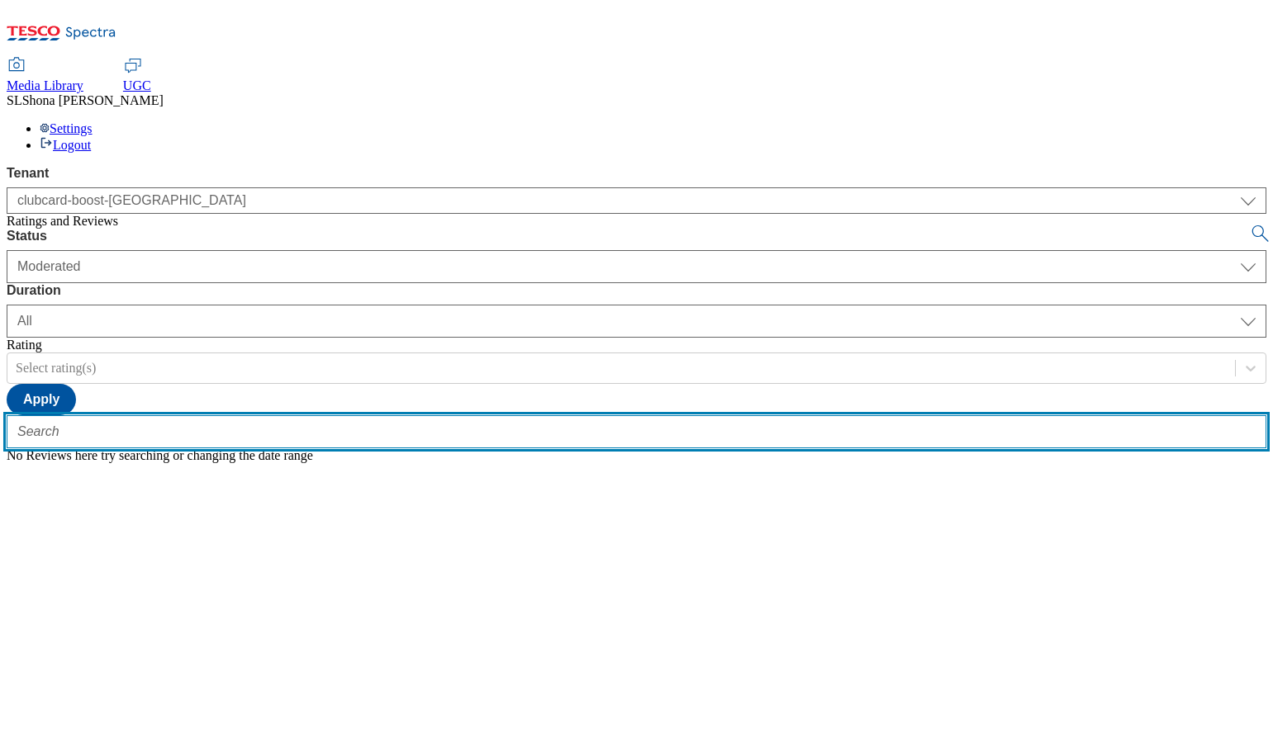
click at [341, 415] on input "text" at bounding box center [636, 431] width 1259 height 33
paste input "Easy online booking using Tesco vouchers"
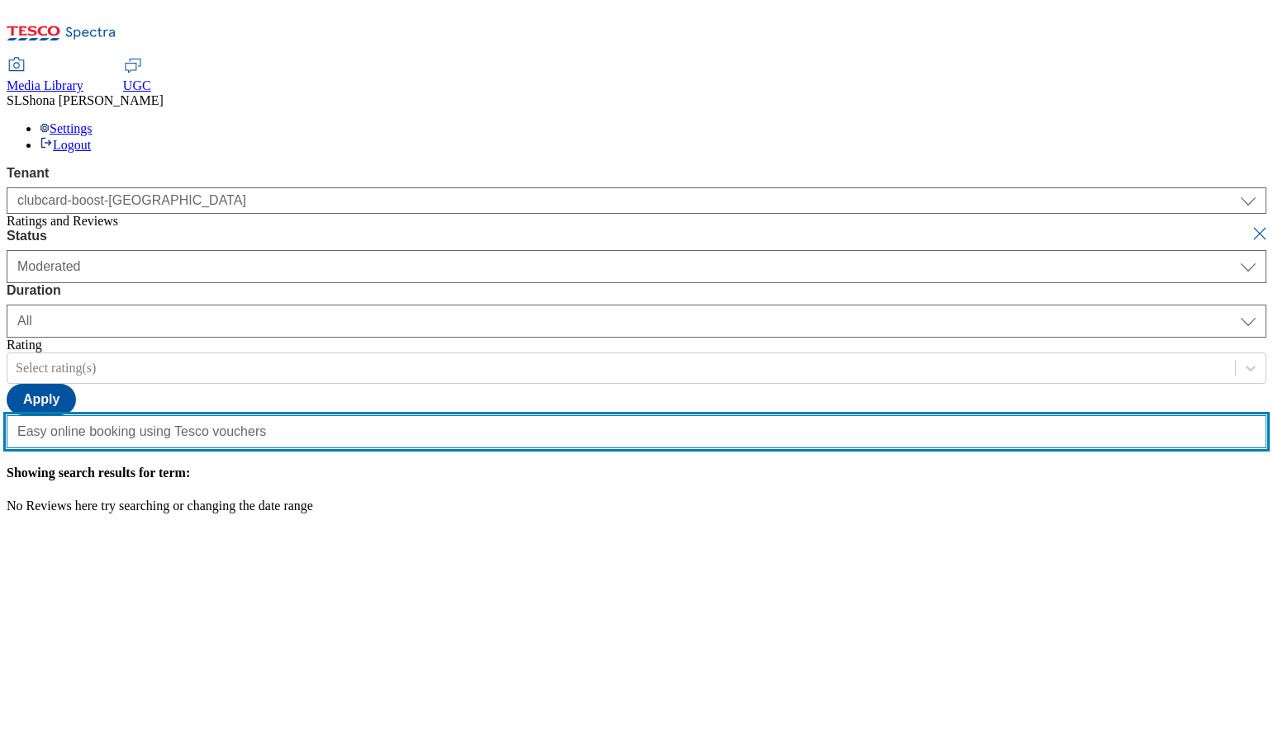
scroll to position [0, 22]
type input "Easy online booking using Tesco vouchers"
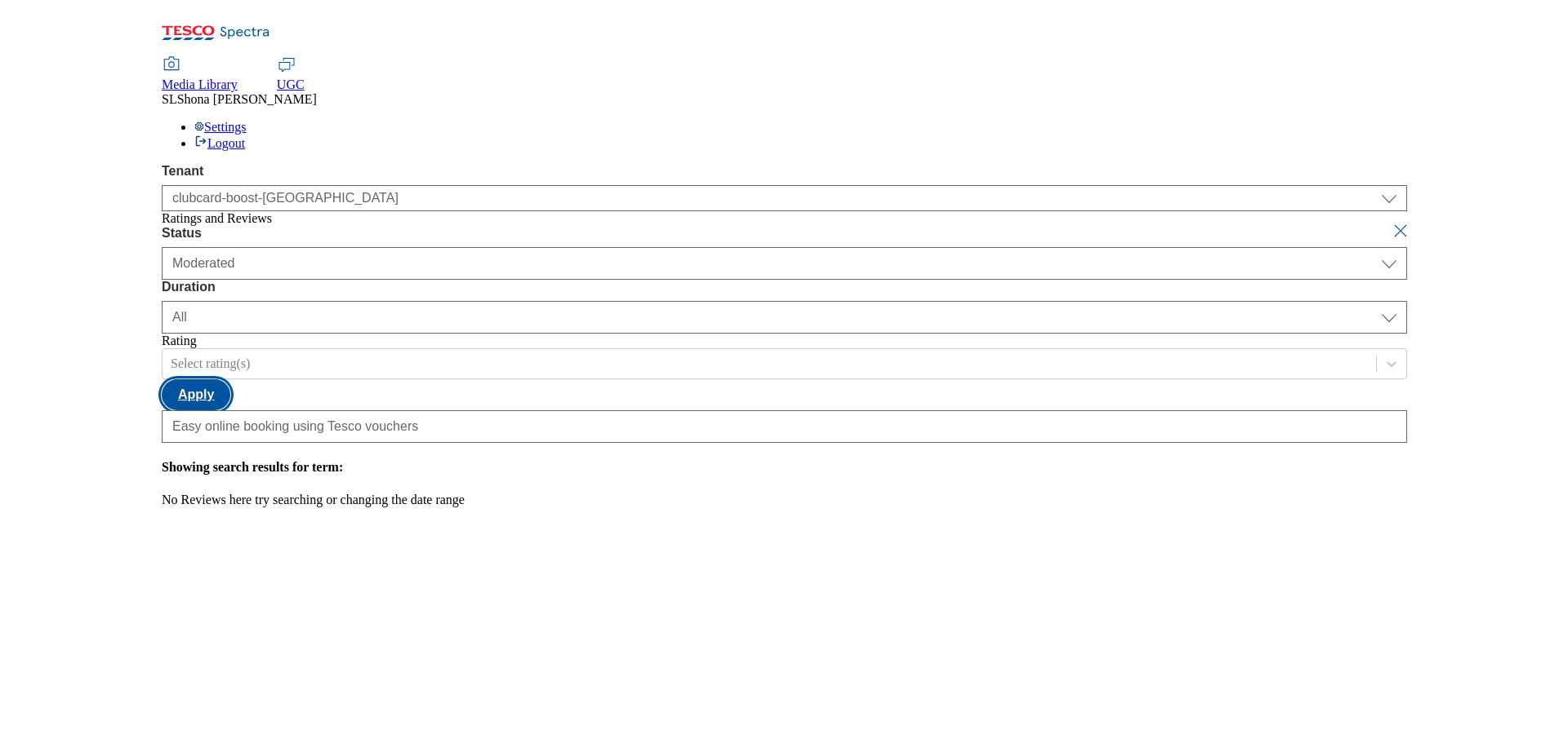
scroll to position [0, 0]
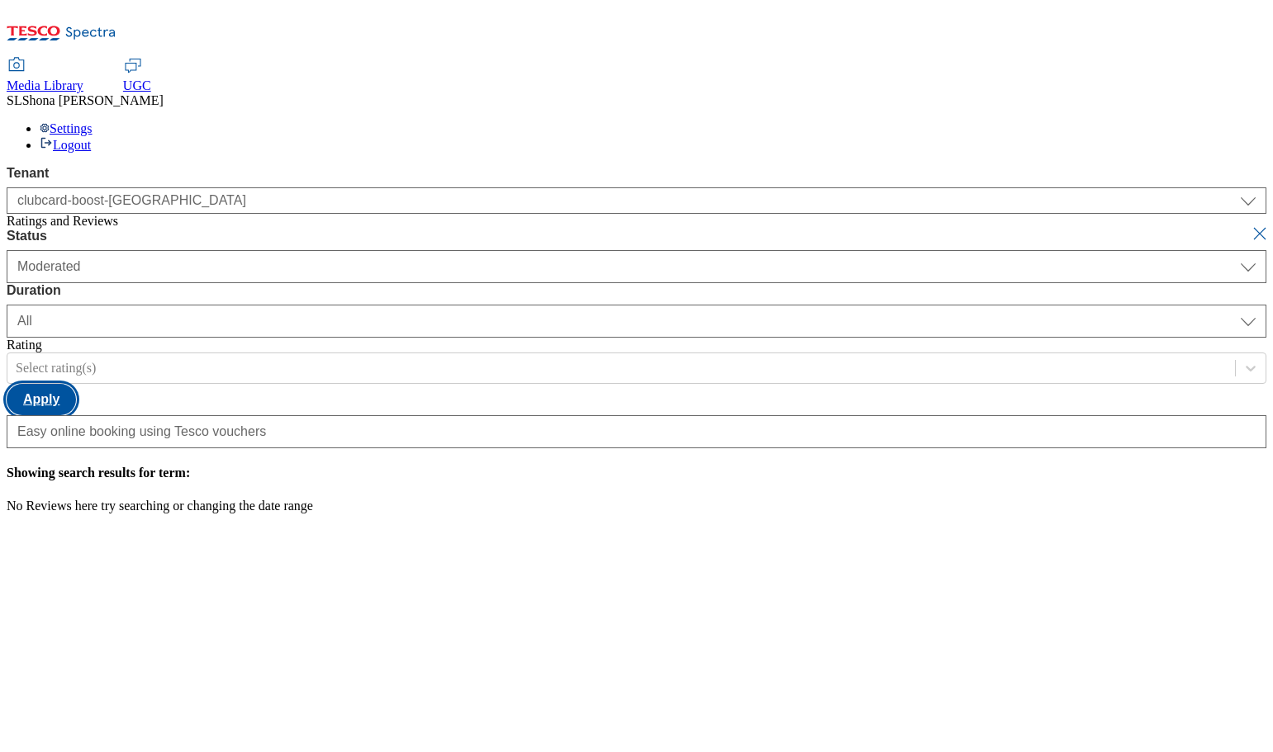
click at [76, 384] on button "Apply" at bounding box center [41, 399] width 69 height 31
